Goal: Task Accomplishment & Management: Manage account settings

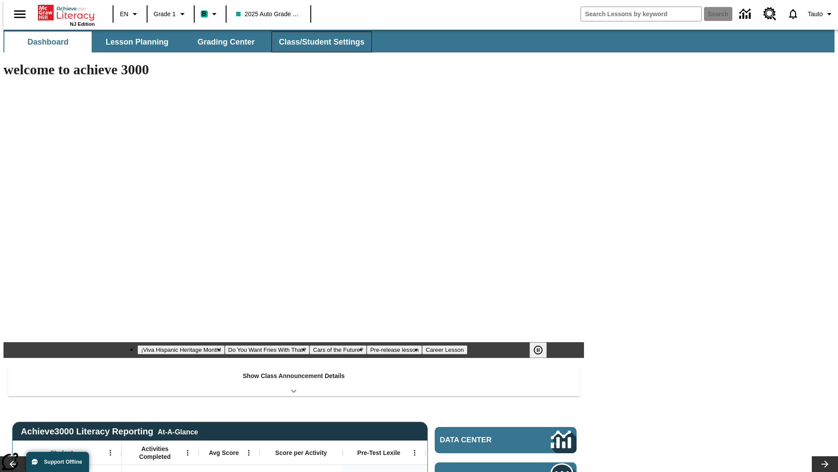
click at [317, 42] on button "Class/Student Settings" at bounding box center [322, 41] width 100 height 21
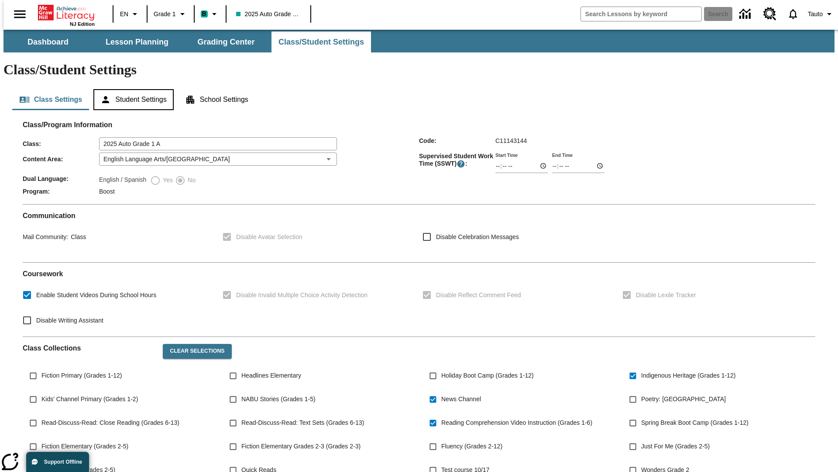
click at [131, 89] on button "Student Settings" at bounding box center [133, 99] width 80 height 21
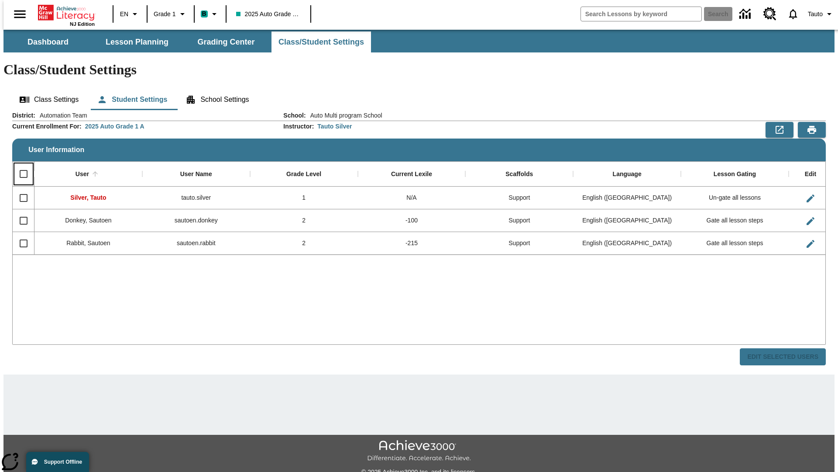
click at [20, 165] on input "Select all rows" at bounding box center [23, 174] width 18 height 18
checkbox input "true"
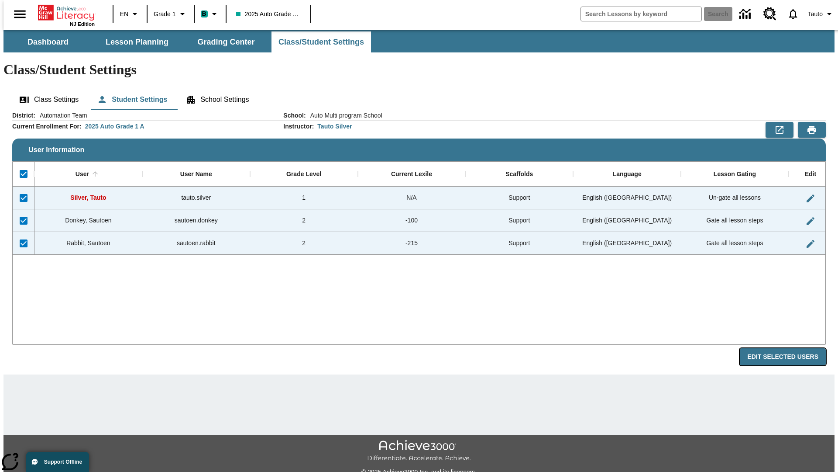
click at [790, 348] on button "Edit Selected Users" at bounding box center [783, 356] width 86 height 17
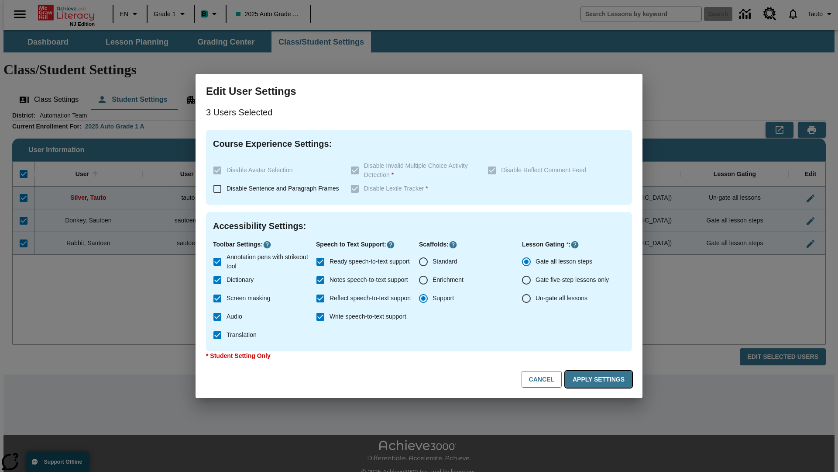
click at [600, 379] on button "Apply Settings" at bounding box center [598, 379] width 67 height 17
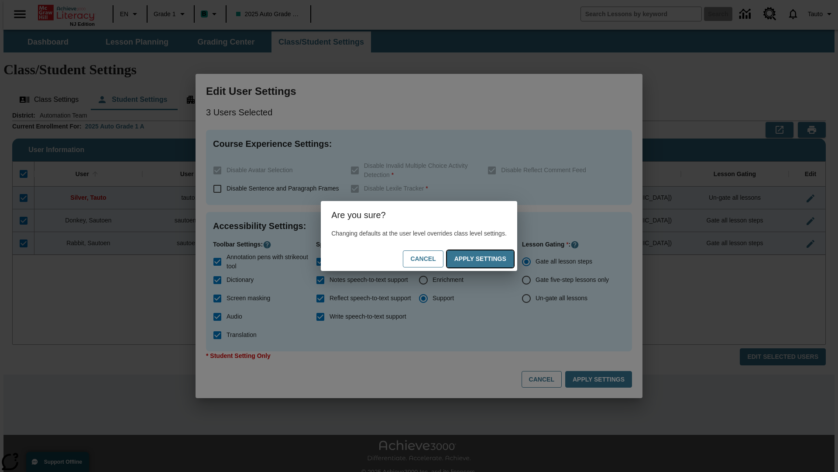
click at [489, 258] on button "Apply Settings" at bounding box center [480, 258] width 67 height 17
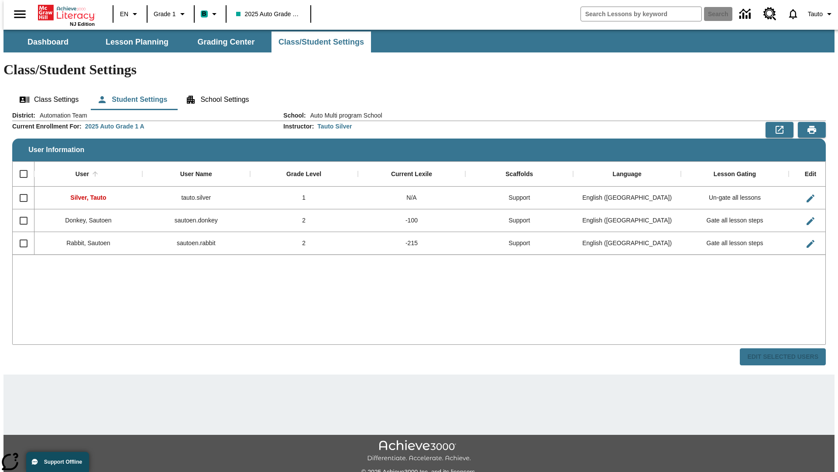
checkbox input "false"
click at [817, 14] on span "Tauto" at bounding box center [815, 14] width 15 height 9
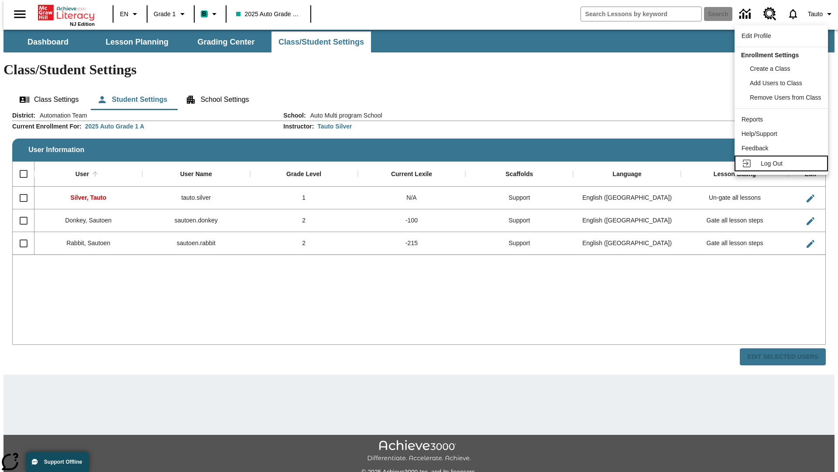
click at [783, 163] on span "Log Out" at bounding box center [772, 163] width 22 height 7
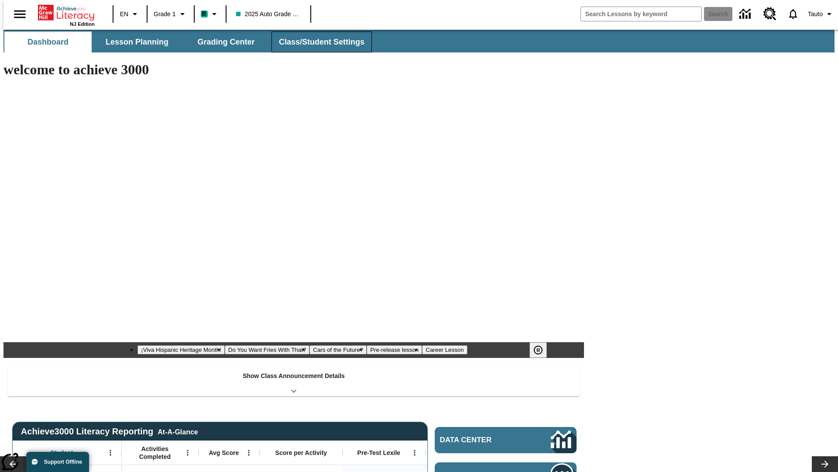
click at [317, 42] on button "Class/Student Settings" at bounding box center [322, 41] width 100 height 21
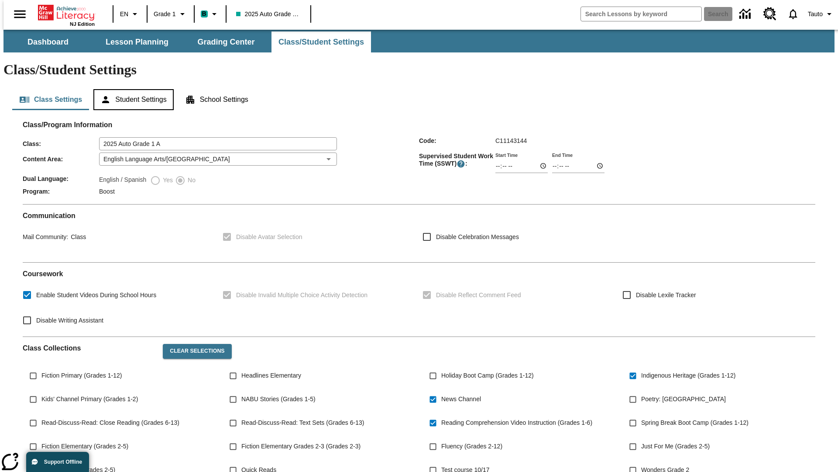
click at [131, 89] on button "Student Settings" at bounding box center [133, 99] width 80 height 21
